Goal: Register for event/course

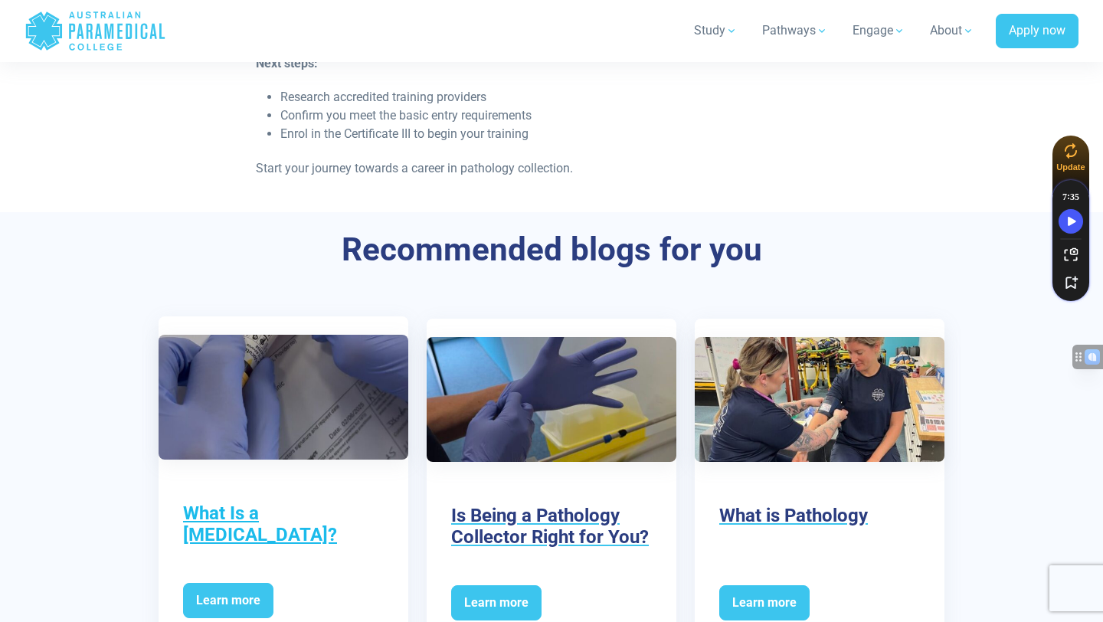
scroll to position [2677, 0]
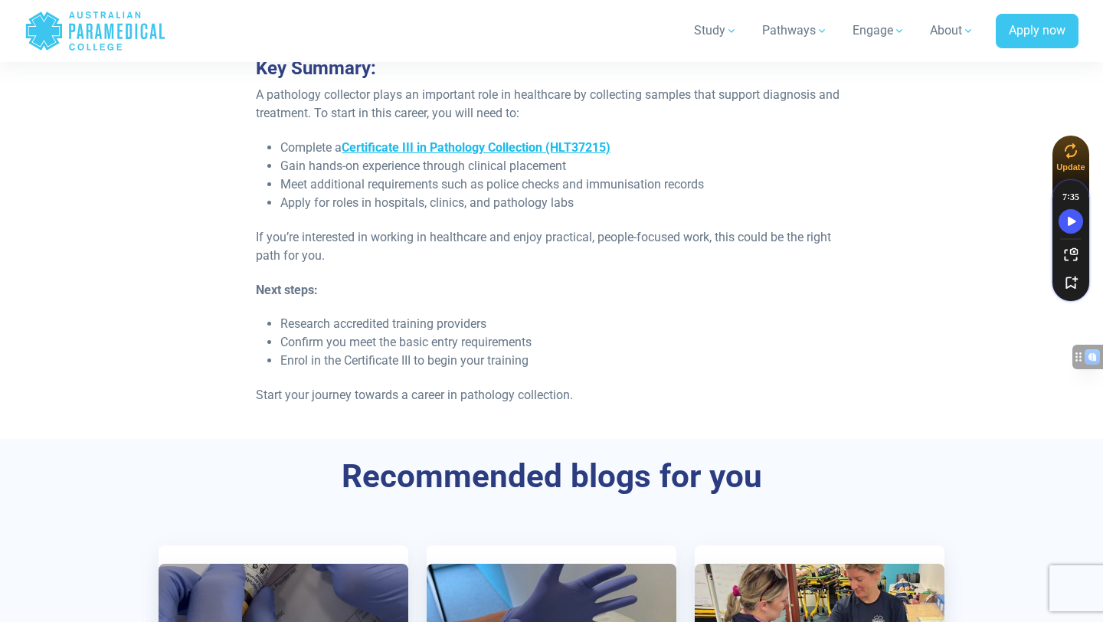
click at [454, 140] on link "Certificate III in Pathology Collection (HLT37215)" at bounding box center [476, 147] width 269 height 15
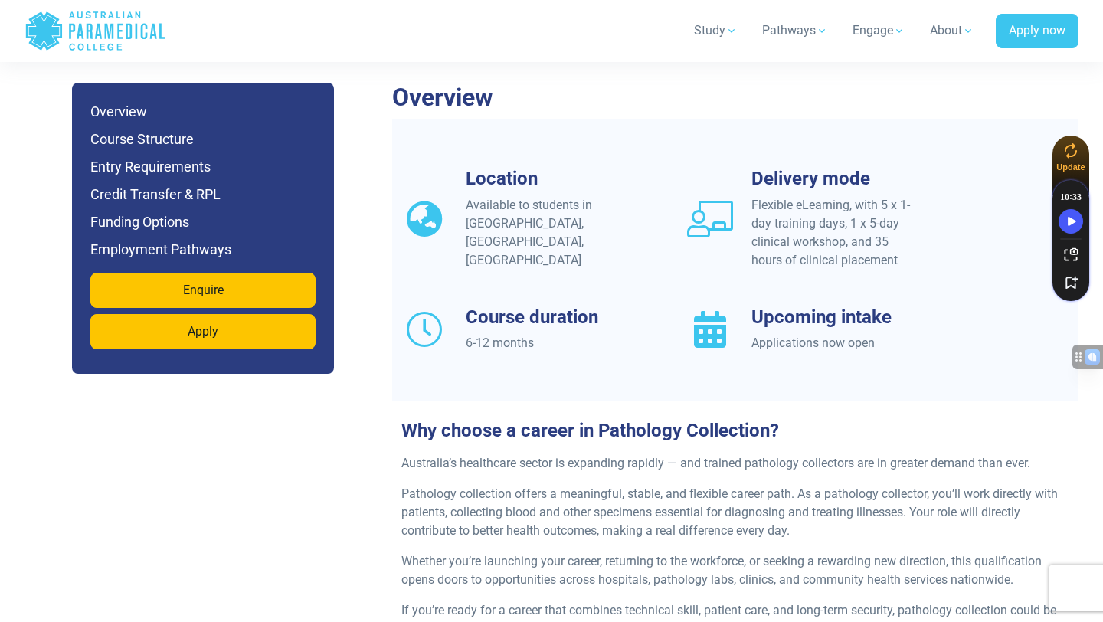
scroll to position [1365, 0]
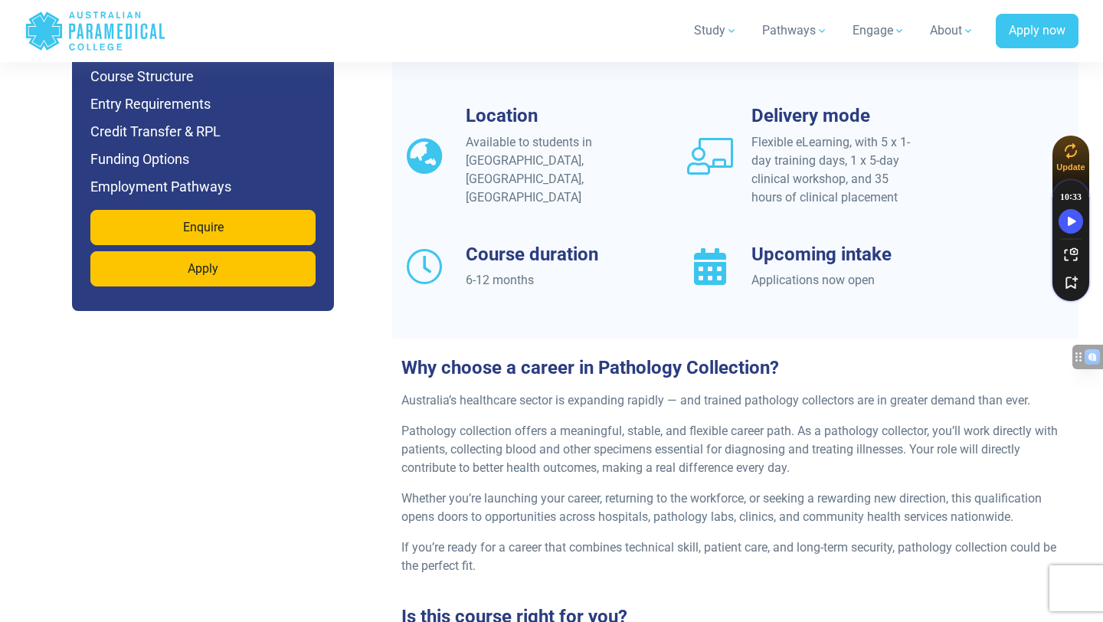
click at [725, 248] on icon at bounding box center [710, 266] width 46 height 37
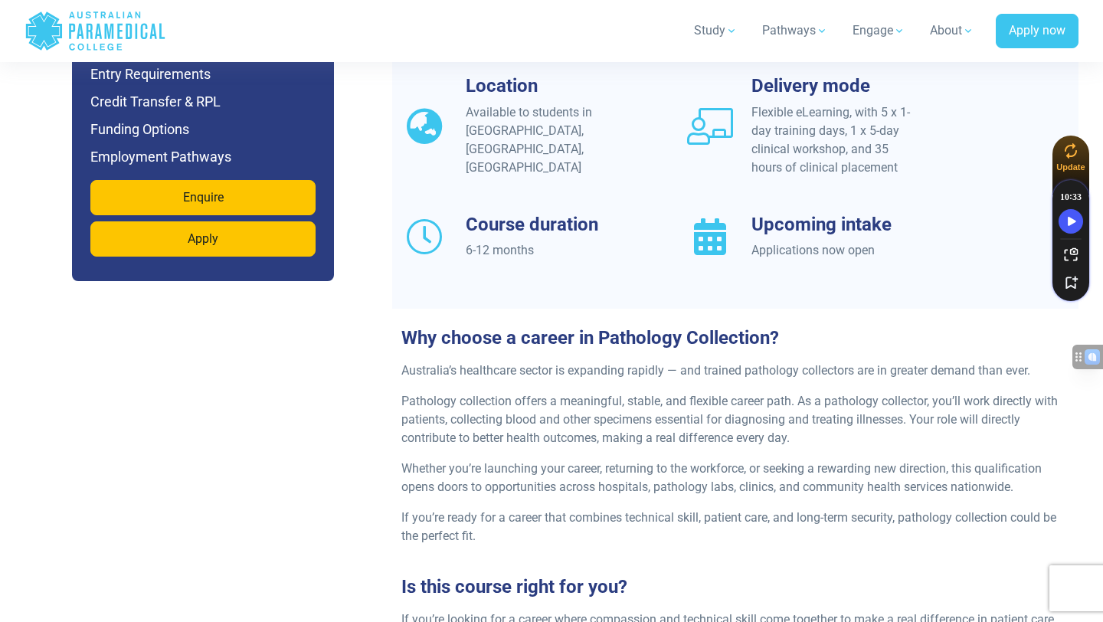
scroll to position [1426, 0]
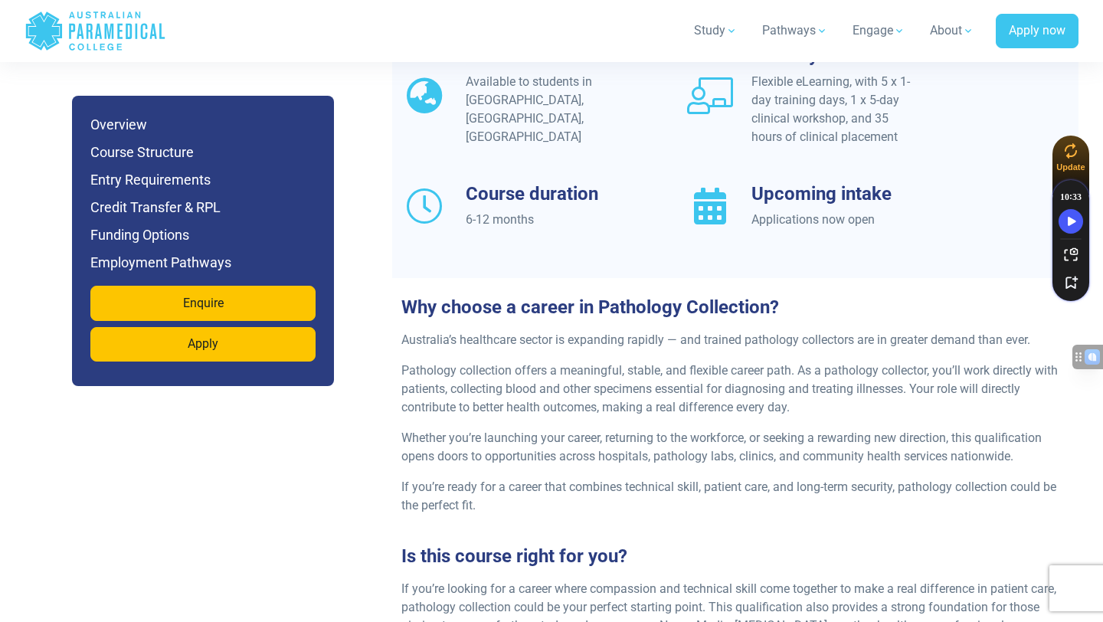
click at [813, 211] on div "Applications now open" at bounding box center [835, 220] width 166 height 18
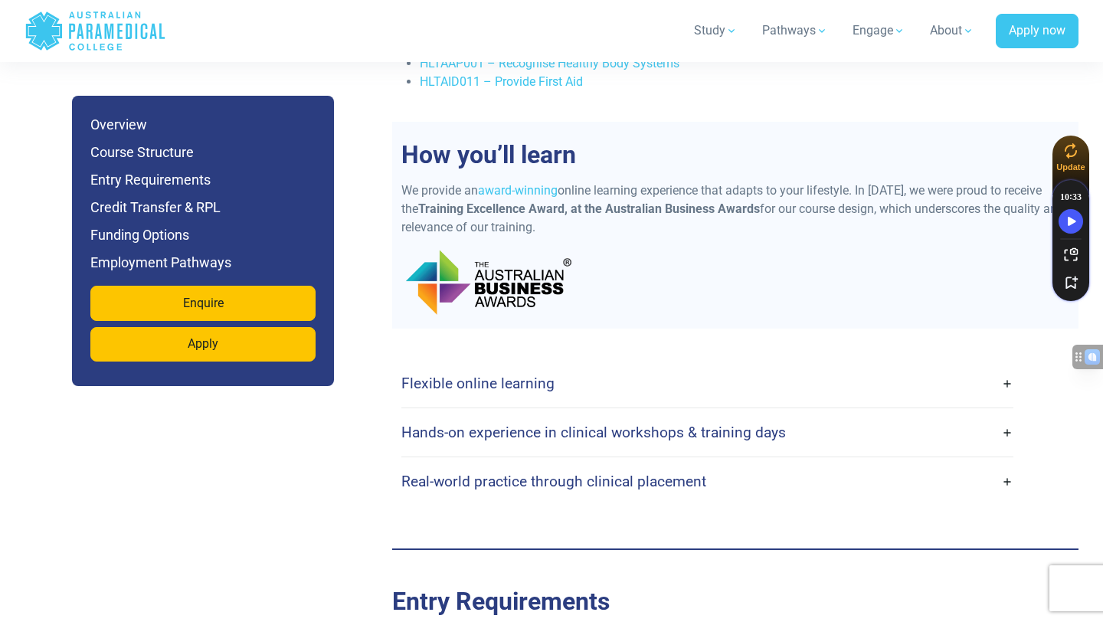
scroll to position [3253, 0]
click at [762, 364] on link "Flexible online learning" at bounding box center [707, 382] width 612 height 36
click at [1008, 364] on link "Flexible online learning" at bounding box center [707, 382] width 612 height 36
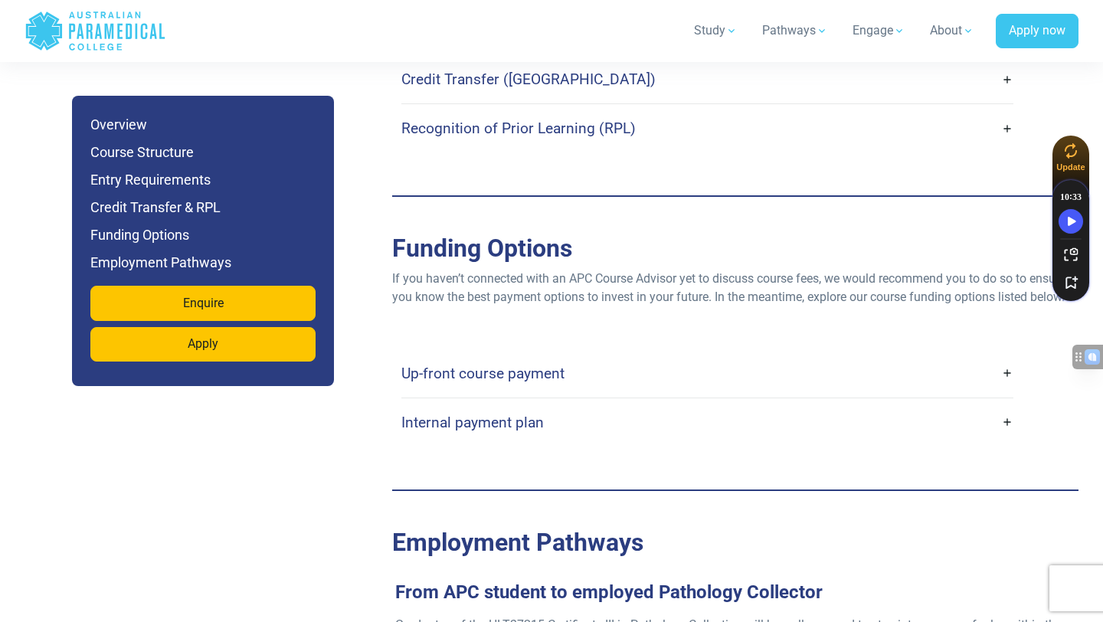
scroll to position [4335, 0]
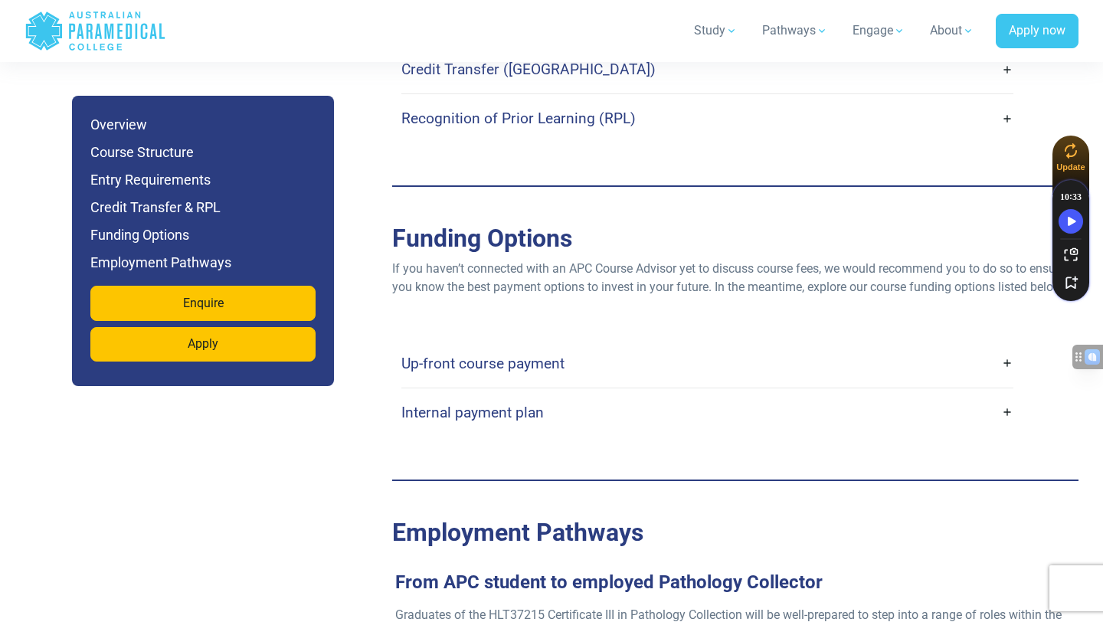
click at [854, 346] on link "Up-front course payment" at bounding box center [707, 364] width 612 height 36
click at [564, 346] on link "Up-front course payment" at bounding box center [707, 364] width 612 height 36
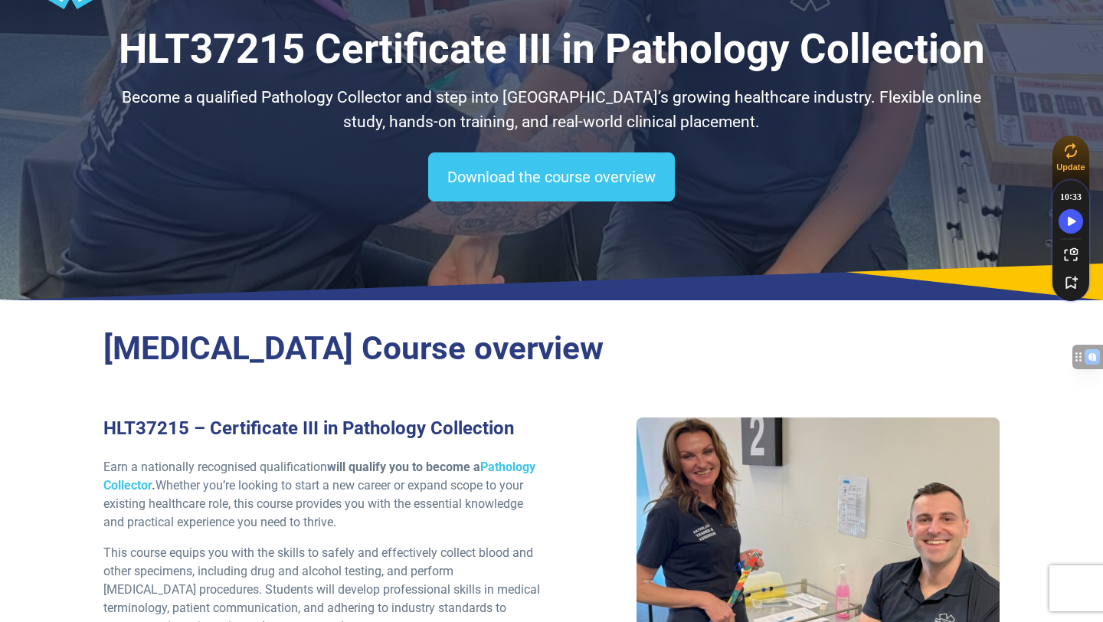
scroll to position [0, 0]
